Goal: Task Accomplishment & Management: Complete application form

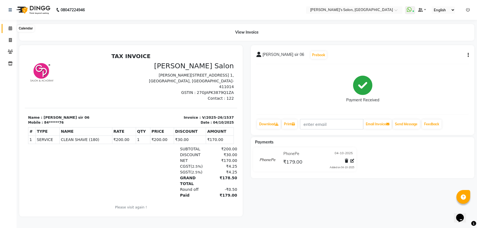
click at [11, 30] on span at bounding box center [11, 28] width 10 height 6
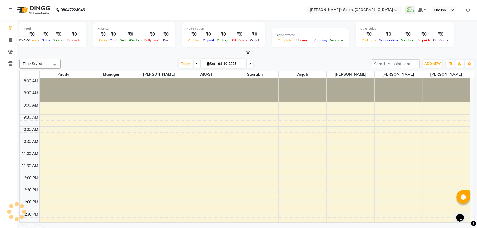
drag, startPoint x: 8, startPoint y: 39, endPoint x: 13, endPoint y: 40, distance: 4.7
click at [9, 39] on icon at bounding box center [10, 40] width 3 height 4
select select "service"
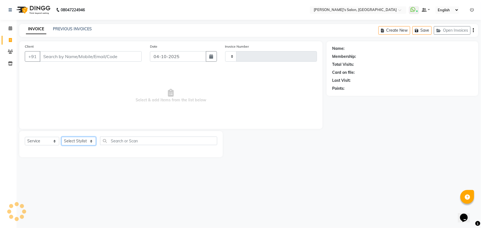
type input "1538"
select select "7366"
click at [78, 142] on select "Select Stylist" at bounding box center [78, 141] width 34 height 9
click at [154, 175] on div "08047224946 Select Location × Girja's Salon, Kharadi WhatsApp Status ✕ Status: …" at bounding box center [240, 114] width 481 height 228
click at [69, 142] on select "Select Stylist AKASH ANIL KONDHAMANGALE [PERSON_NAME] Manager [PERSON_NAME] [PE…" at bounding box center [78, 141] width 34 height 9
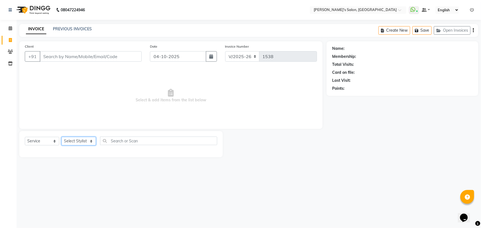
select select "64321"
click at [61, 137] on select "Select Stylist AKASH ANIL KONDHAMANGALE [PERSON_NAME] Manager [PERSON_NAME] [PE…" at bounding box center [78, 141] width 34 height 9
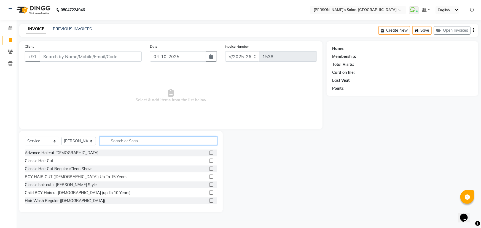
click at [125, 143] on input "text" at bounding box center [158, 141] width 117 height 9
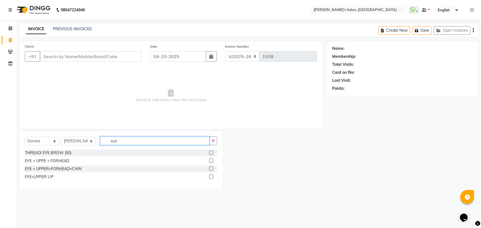
type input "eye"
click at [212, 154] on label at bounding box center [211, 153] width 4 height 4
click at [212, 154] on input "checkbox" at bounding box center [211, 153] width 4 height 4
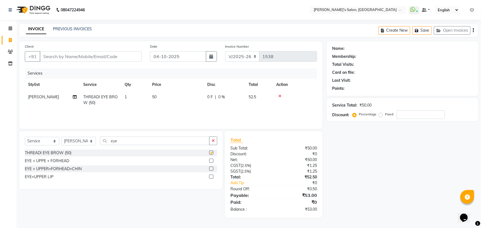
checkbox input "false"
click at [210, 177] on label at bounding box center [211, 177] width 4 height 4
click at [210, 177] on input "checkbox" at bounding box center [211, 177] width 4 height 4
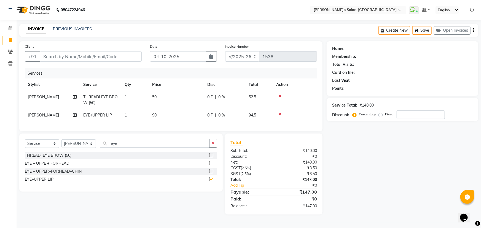
checkbox input "false"
click at [279, 96] on icon at bounding box center [279, 96] width 3 height 4
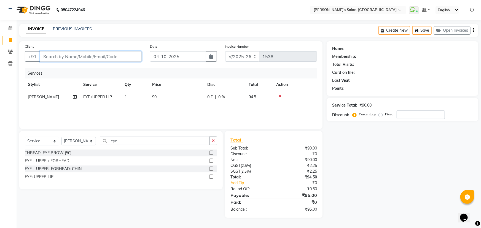
click at [67, 55] on input "Client" at bounding box center [91, 56] width 102 height 10
type input "9"
type input "0"
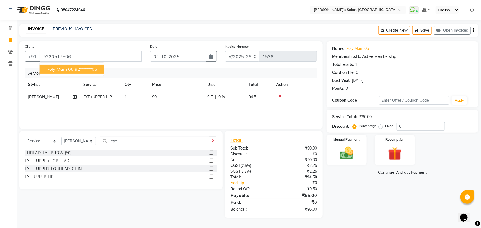
click at [52, 70] on span "Roly mam 06" at bounding box center [59, 69] width 27 height 6
type input "92******06"
click at [354, 156] on img at bounding box center [346, 153] width 23 height 16
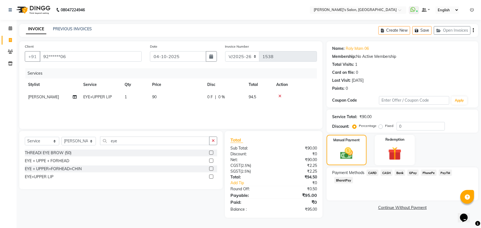
click at [444, 173] on span "PayTM" at bounding box center [445, 173] width 13 height 6
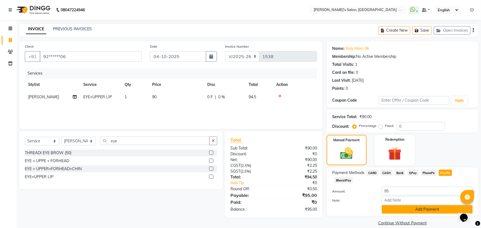
click at [426, 205] on button "Add Payment" at bounding box center [427, 209] width 91 height 9
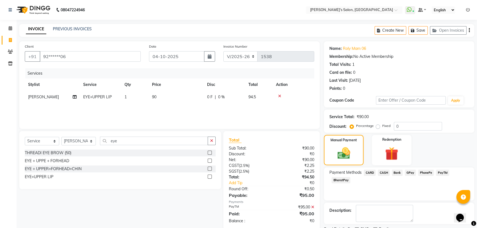
scroll to position [23, 0]
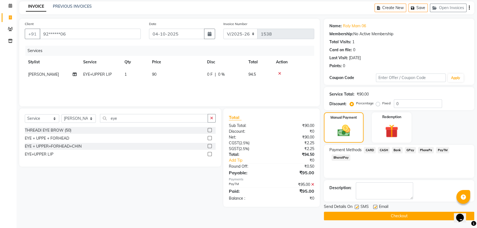
click at [414, 215] on button "Checkout" at bounding box center [399, 216] width 150 height 9
